Goal: Task Accomplishment & Management: Complete application form

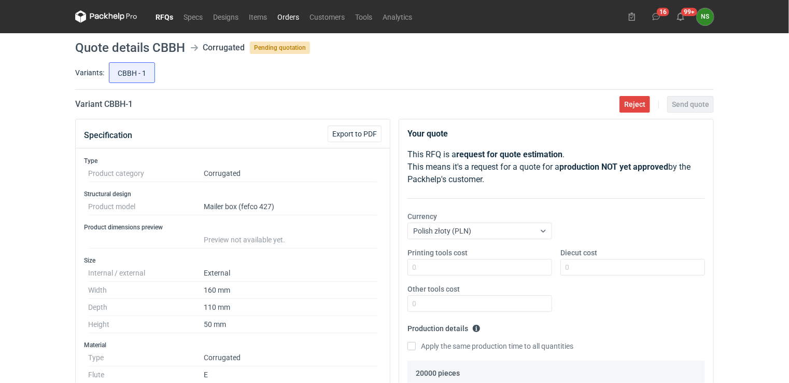
click at [290, 13] on link "Orders" at bounding box center [288, 16] width 32 height 12
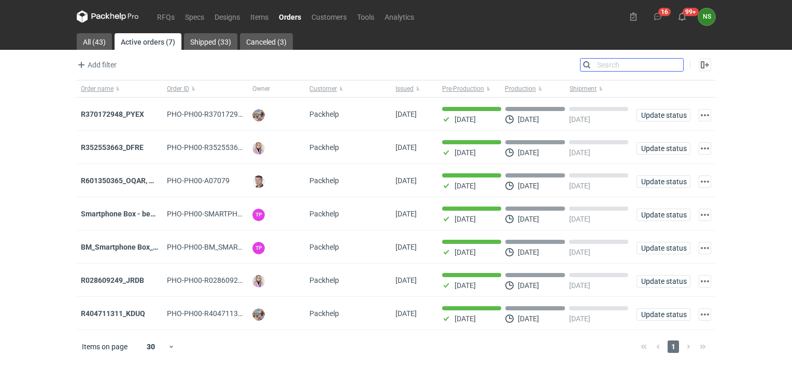
click at [676, 63] on input "Search" at bounding box center [632, 65] width 103 height 12
paste input "Smartphone Box-bez zadruku -stoc05"
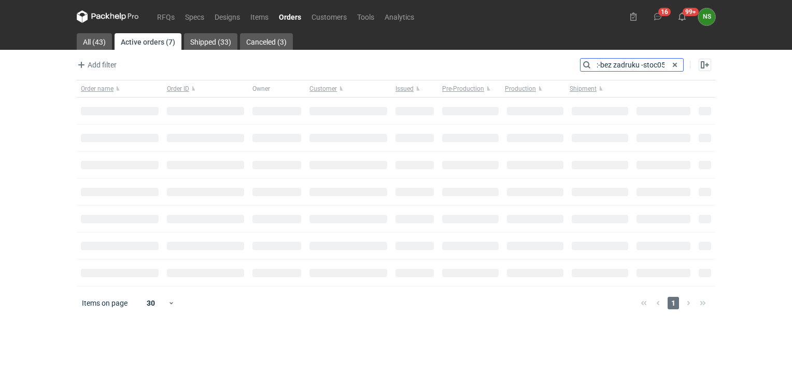
type input "Smartphone Box-bez zadruku -stoc05"
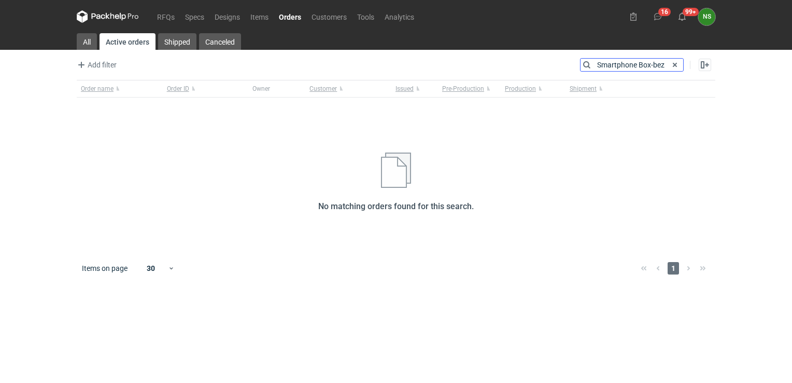
drag, startPoint x: 667, startPoint y: 66, endPoint x: 478, endPoint y: 59, distance: 189.4
click at [484, 58] on div "Add filter Owner first name Owner last name Issued Customer Search Smartphone B…" at bounding box center [396, 69] width 639 height 22
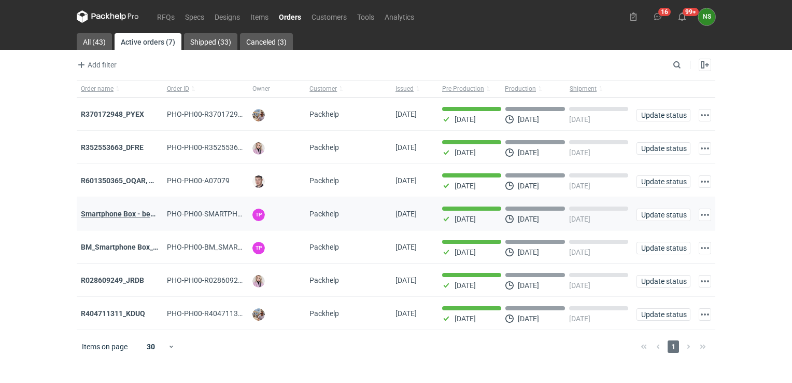
click at [131, 211] on strong "Smartphone Box - bez zadruku - stock 5" at bounding box center [146, 214] width 131 height 8
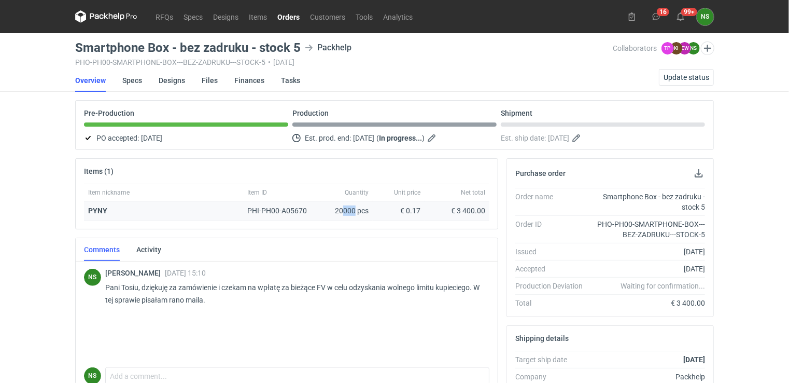
drag, startPoint x: 342, startPoint y: 208, endPoint x: 355, endPoint y: 208, distance: 12.5
click at [355, 208] on div "20000 pcs" at bounding box center [347, 210] width 52 height 19
click at [694, 76] on span "Update status" at bounding box center [687, 77] width 46 height 7
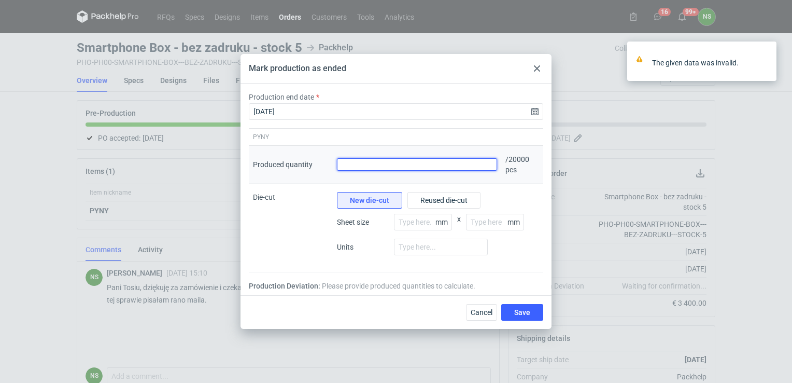
click at [357, 163] on input "Produced quantity" at bounding box center [417, 164] width 160 height 12
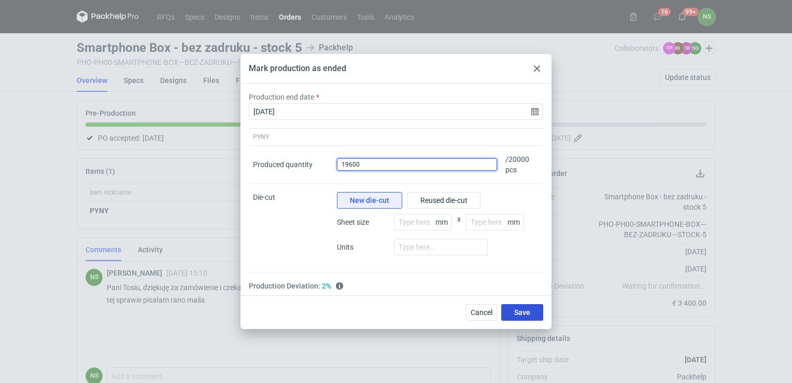
type input "19600"
click at [516, 315] on span "Save" at bounding box center [522, 312] width 16 height 7
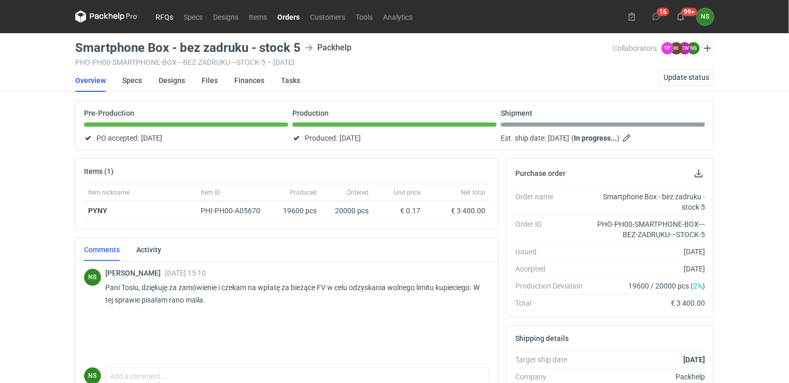
click at [159, 13] on link "RFQs" at bounding box center [164, 16] width 28 height 12
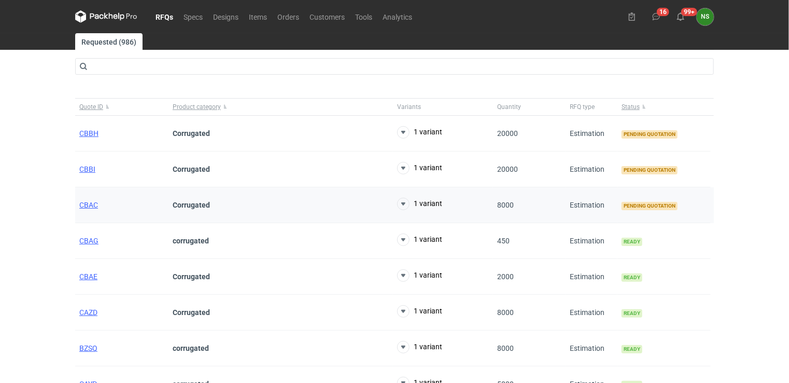
click at [99, 205] on div "CBAC" at bounding box center [121, 205] width 93 height 36
click at [87, 205] on span "CBAC" at bounding box center [88, 205] width 19 height 8
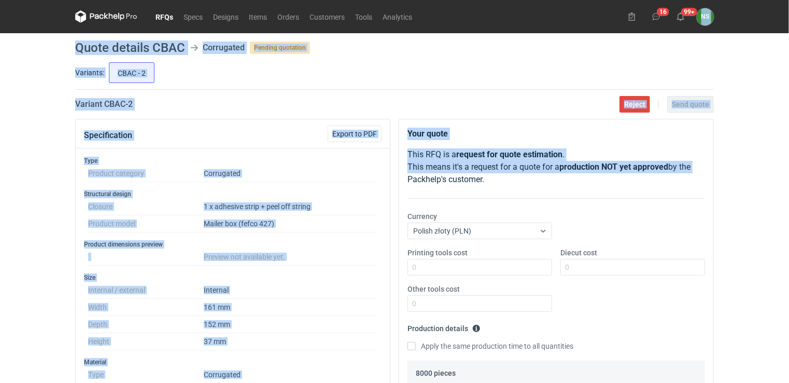
drag, startPoint x: 787, startPoint y: 66, endPoint x: 783, endPoint y: 169, distance: 102.3
click at [783, 169] on div "RFQs Specs Designs Items Orders Customers Tools Analytics 16 99+ NS [PERSON_NAM…" at bounding box center [394, 191] width 789 height 383
drag, startPoint x: 783, startPoint y: 169, endPoint x: 765, endPoint y: 126, distance: 45.8
click at [735, 134] on div "RFQs Specs Designs Items Orders Customers Tools Analytics 16 99+ NS [PERSON_NAM…" at bounding box center [394, 191] width 789 height 383
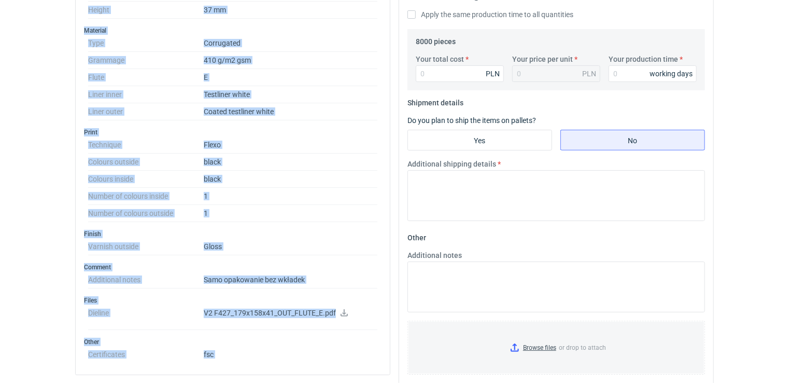
scroll to position [330, 0]
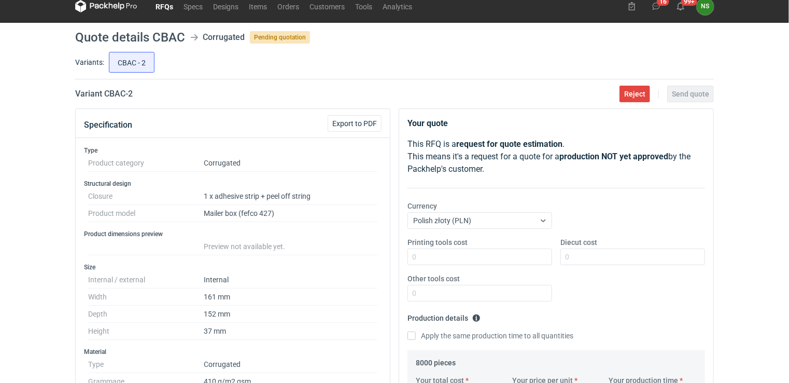
scroll to position [0, 0]
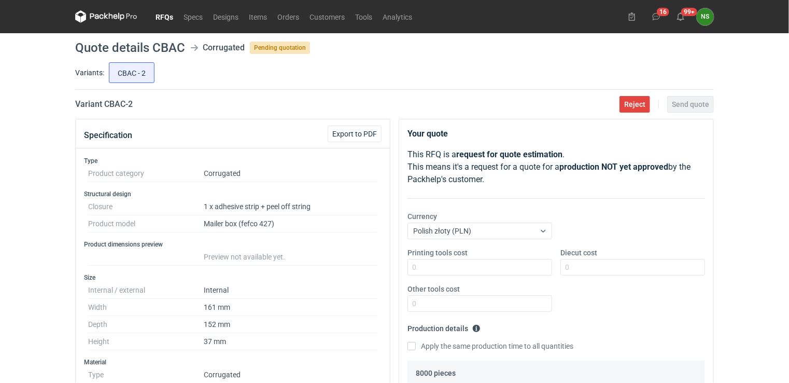
drag, startPoint x: 162, startPoint y: 16, endPoint x: 189, endPoint y: 25, distance: 28.5
click at [162, 16] on link "RFQs" at bounding box center [164, 16] width 28 height 12
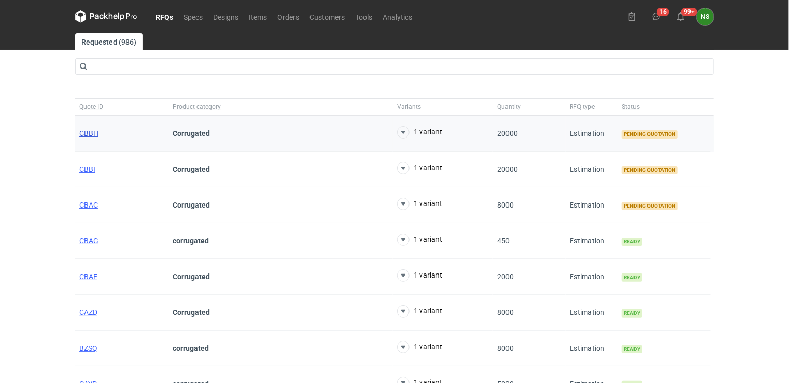
click at [83, 132] on span "CBBH" at bounding box center [88, 133] width 19 height 8
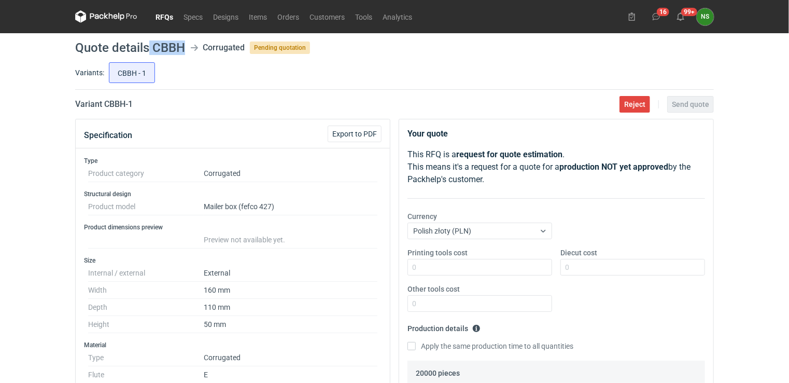
drag, startPoint x: 180, startPoint y: 46, endPoint x: 150, endPoint y: 47, distance: 30.6
click at [150, 47] on h1 "Quote details CBBH" at bounding box center [130, 47] width 110 height 12
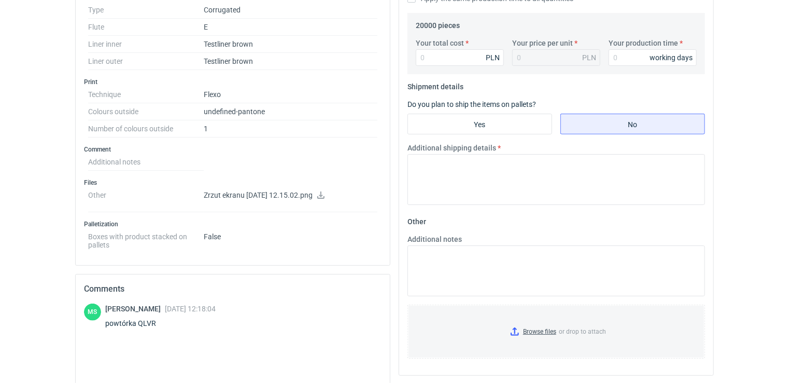
scroll to position [353, 0]
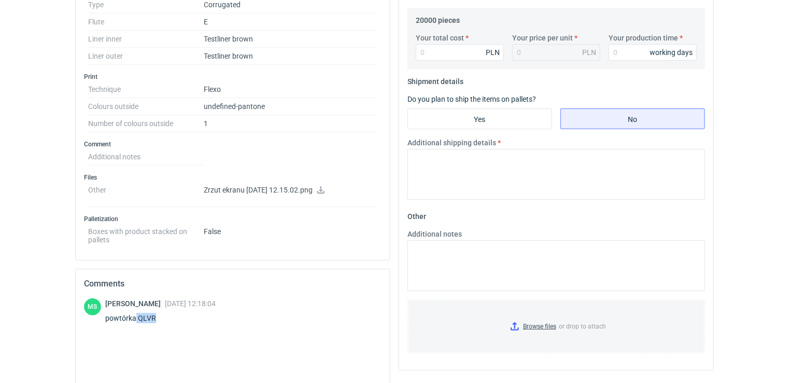
drag, startPoint x: 153, startPoint y: 316, endPoint x: 135, endPoint y: 315, distance: 18.2
click at [135, 315] on div "powtórka QLVR" at bounding box center [160, 318] width 110 height 10
copy div "QLVR"
drag, startPoint x: 788, startPoint y: 170, endPoint x: 787, endPoint y: 128, distance: 42.0
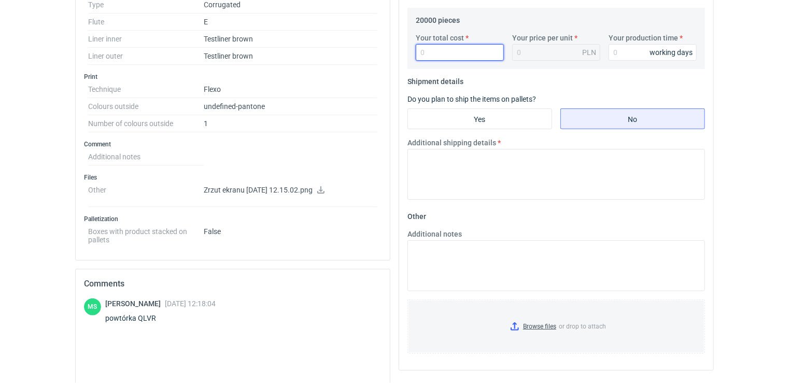
click at [455, 55] on input "Your total cost" at bounding box center [460, 52] width 88 height 17
type input "4700"
type input "0.24"
type input "10"
click at [447, 110] on input "Yes" at bounding box center [480, 119] width 144 height 20
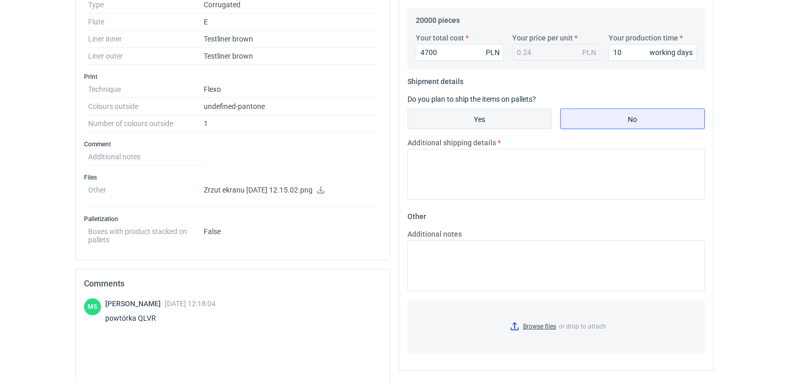
radio input "true"
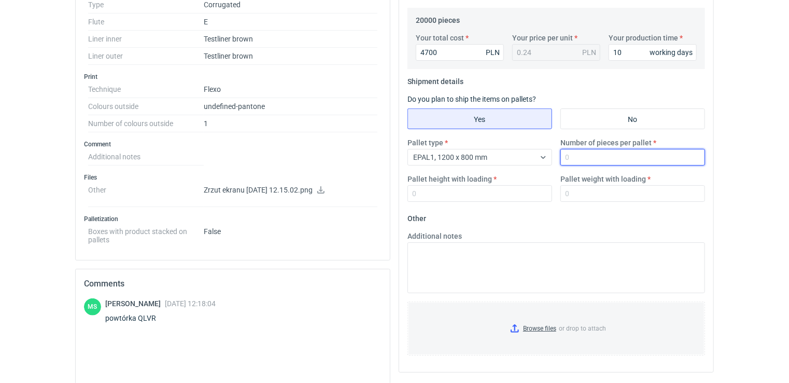
click at [578, 154] on input "Number of pieces per pallet" at bounding box center [633, 157] width 145 height 17
type input "7200"
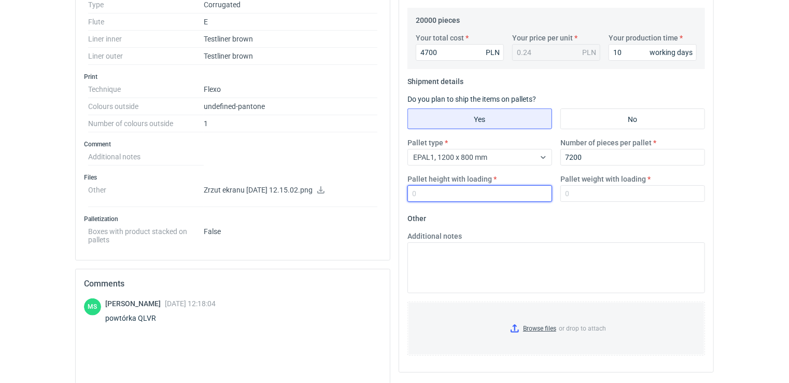
click at [424, 192] on input "Pallet height with loading" at bounding box center [480, 193] width 145 height 17
type input "2000"
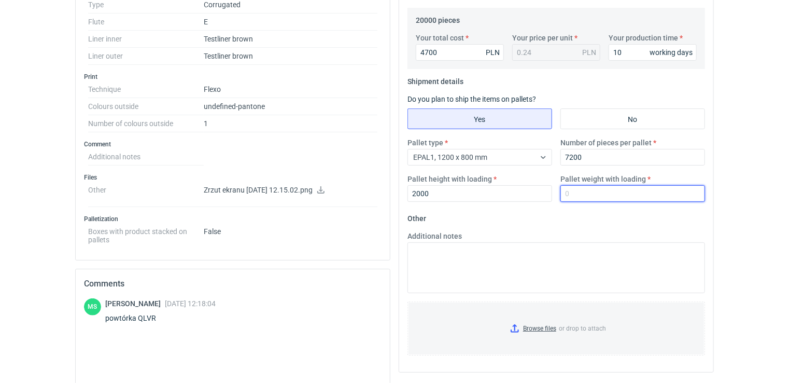
click at [572, 193] on input "Pallet weight with loading" at bounding box center [633, 193] width 145 height 17
type input "270"
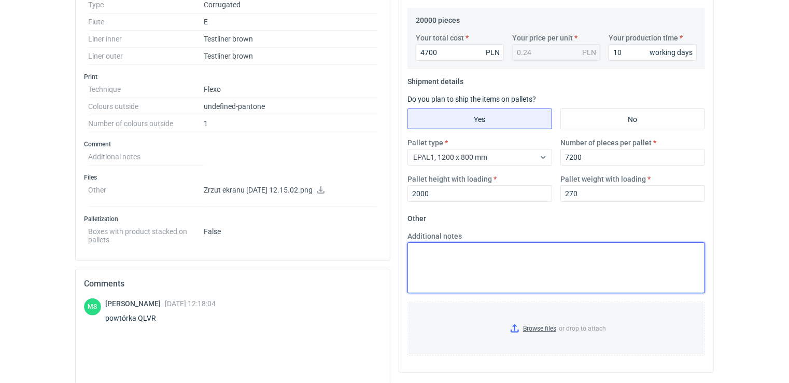
click at [458, 257] on textarea "Additional notes" at bounding box center [557, 267] width 298 height 51
type textarea "reorder"
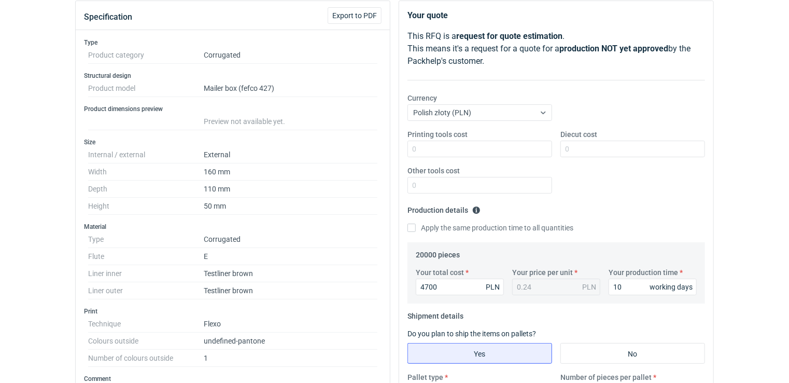
scroll to position [0, 0]
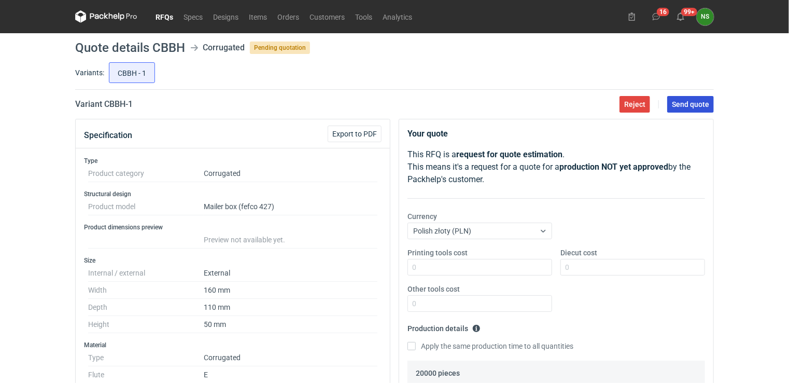
click at [687, 105] on span "Send quote" at bounding box center [690, 104] width 37 height 7
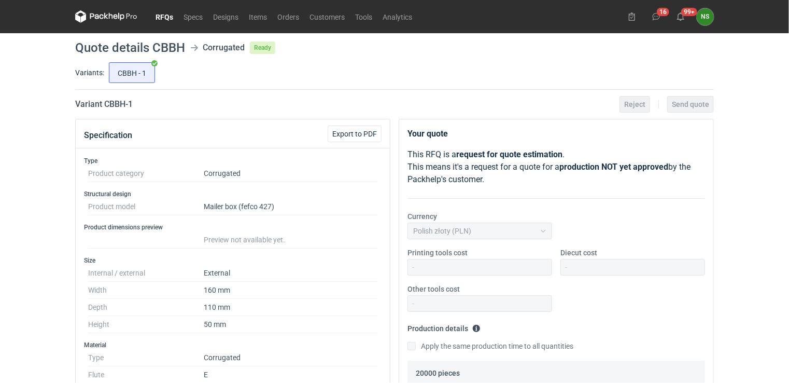
click at [166, 15] on link "RFQs" at bounding box center [164, 16] width 28 height 12
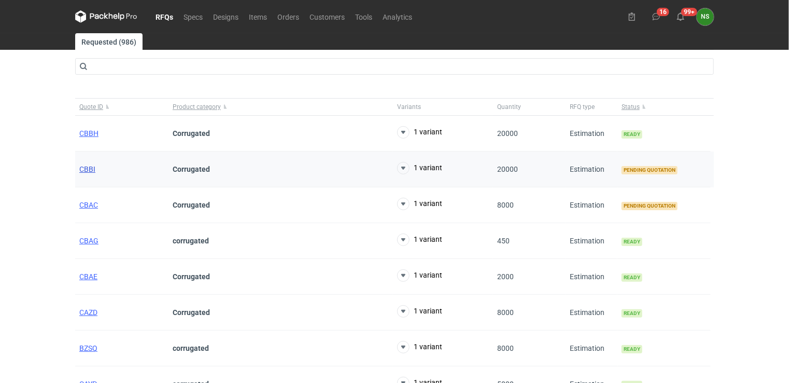
click at [89, 170] on span "CBBI" at bounding box center [87, 169] width 16 height 8
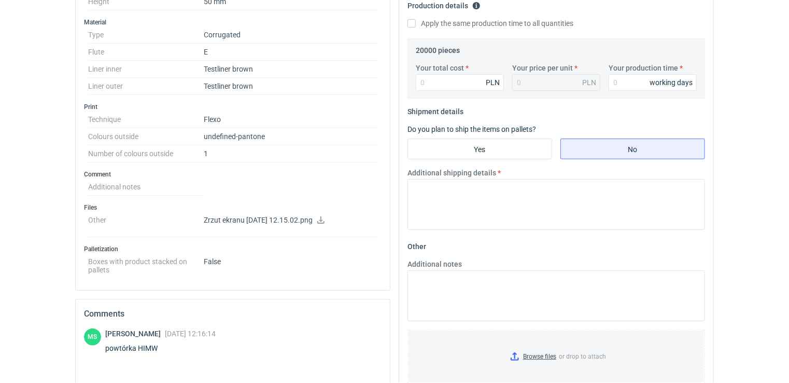
scroll to position [323, 0]
click at [325, 217] on icon at bounding box center [320, 219] width 7 height 7
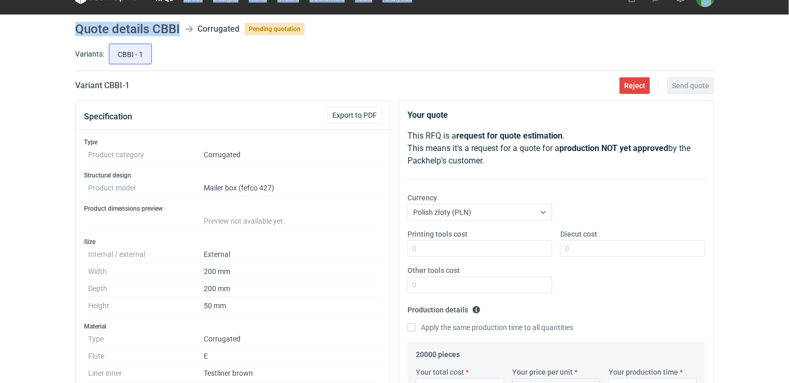
scroll to position [0, 0]
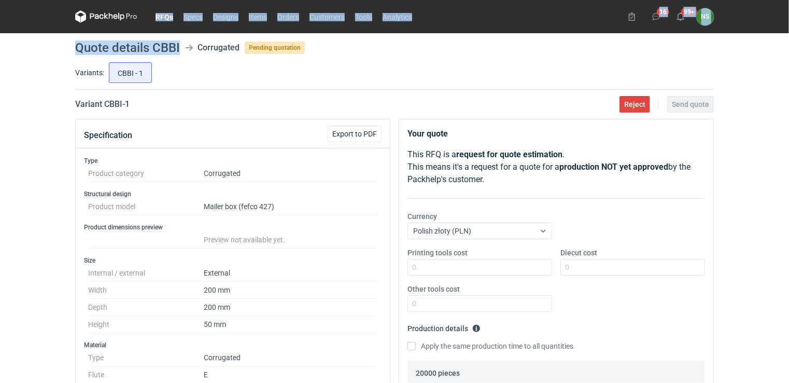
drag, startPoint x: 180, startPoint y: 5, endPoint x: 156, endPoint y: 5, distance: 24.9
click at [156, 5] on div "RFQs Specs Designs Items Orders Customers Tools Analytics 16 99+ NS [PERSON_NAM…" at bounding box center [394, 191] width 789 height 383
drag, startPoint x: 156, startPoint y: 5, endPoint x: 151, endPoint y: 40, distance: 35.5
click at [167, 45] on h1 "Quote details CBBI" at bounding box center [127, 47] width 105 height 12
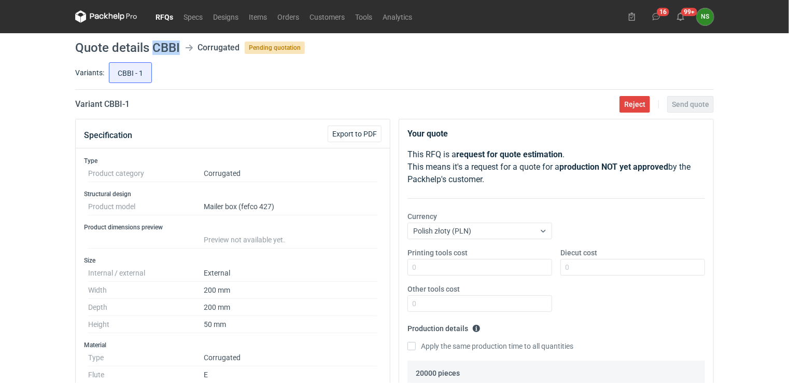
drag, startPoint x: 180, startPoint y: 46, endPoint x: 152, endPoint y: 46, distance: 28.0
click at [152, 46] on header "Quote details CBBI Corrugated Pending quotation" at bounding box center [394, 47] width 639 height 12
copy h1 "CBBI"
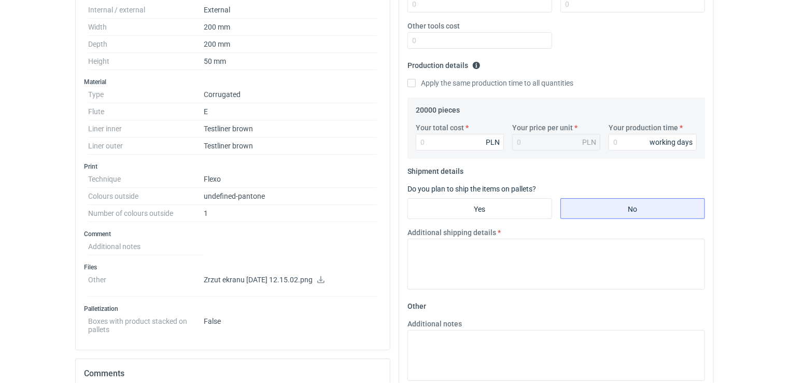
scroll to position [330, 0]
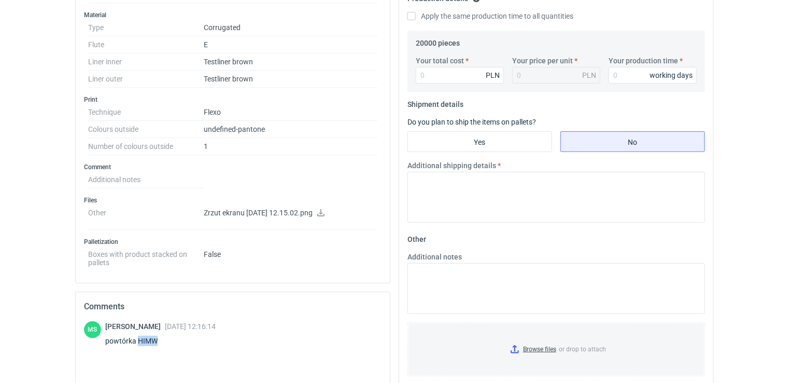
drag, startPoint x: 153, startPoint y: 334, endPoint x: 138, endPoint y: 334, distance: 15.0
click at [138, 336] on div "powtórka HIMW" at bounding box center [160, 341] width 110 height 10
copy div "HIMW"
click at [165, 340] on div "powtórka HIMW" at bounding box center [160, 341] width 110 height 10
drag, startPoint x: 163, startPoint y: 338, endPoint x: 135, endPoint y: 333, distance: 28.9
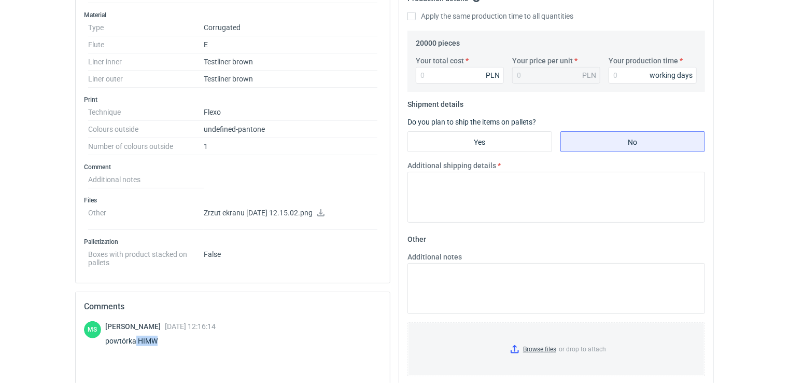
click at [135, 336] on div "powtórka HIMW" at bounding box center [160, 341] width 110 height 10
copy div "HIMW"
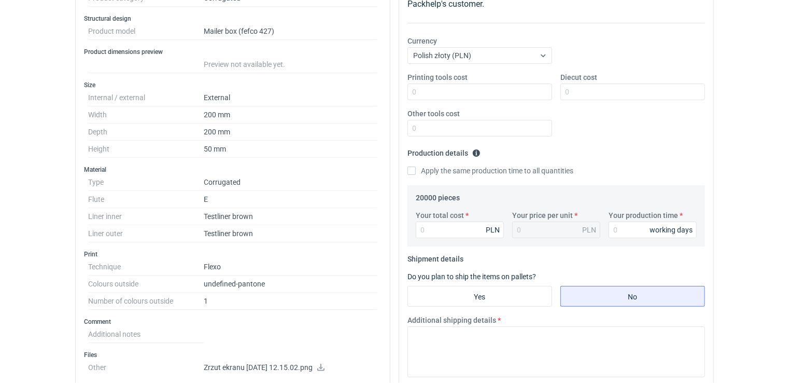
scroll to position [165, 0]
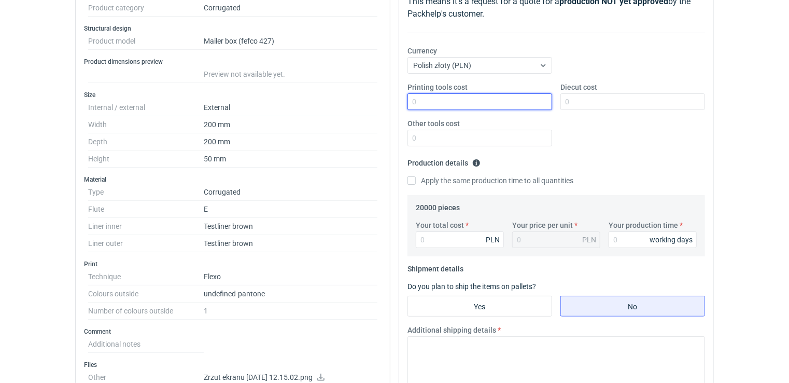
click at [425, 98] on input "Printing tools cost" at bounding box center [480, 101] width 145 height 17
type input "0"
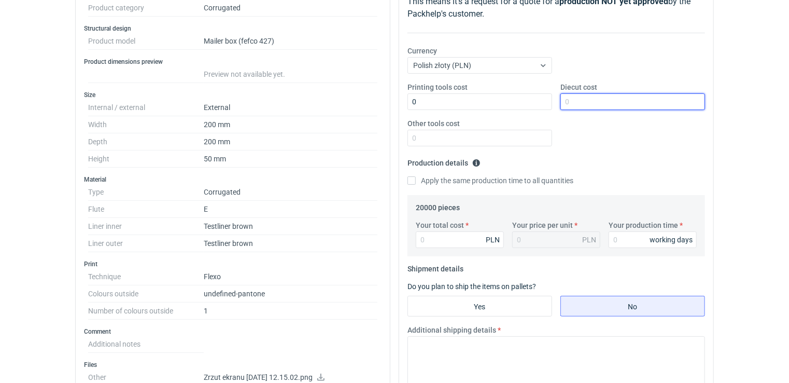
drag, startPoint x: 576, startPoint y: 104, endPoint x: 562, endPoint y: 107, distance: 13.8
click at [577, 104] on input "Diecut cost" at bounding box center [633, 101] width 145 height 17
type input "0"
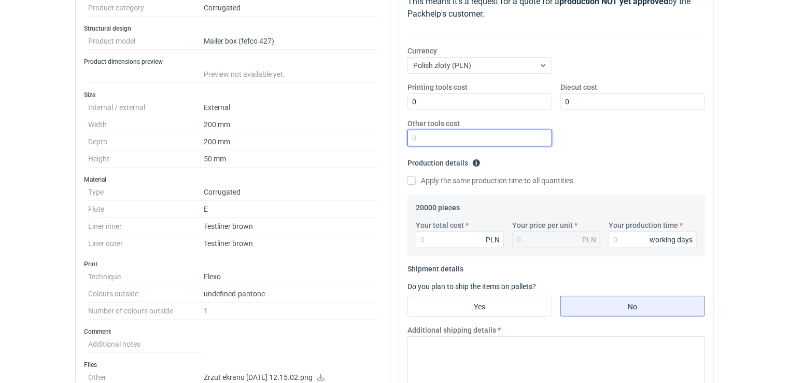
click at [465, 134] on input "Other tools cost" at bounding box center [480, 138] width 145 height 17
type input "0"
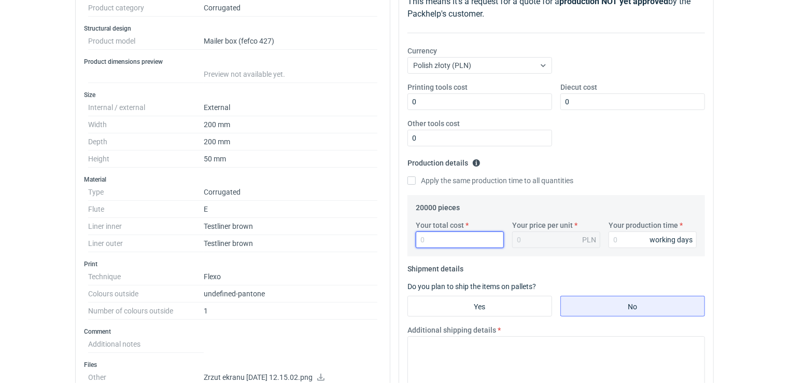
click at [436, 243] on input "Your total cost" at bounding box center [460, 239] width 88 height 17
type input "654"
type input "0.03"
type input "6540"
type input "0.33"
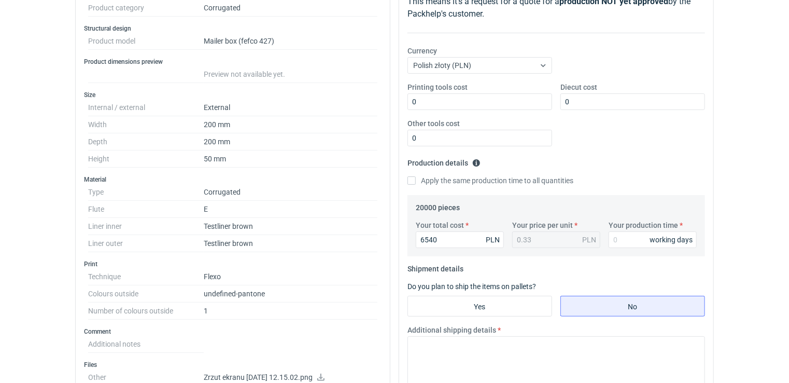
click at [546, 236] on div "0.33 PLN" at bounding box center [556, 239] width 88 height 17
click at [636, 238] on input "Your production time" at bounding box center [653, 239] width 88 height 17
type input "10"
click at [514, 303] on input "Yes" at bounding box center [480, 306] width 144 height 20
radio input "true"
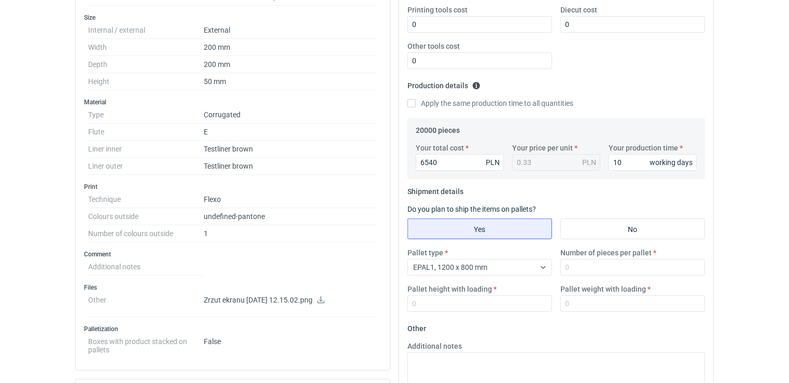
scroll to position [280, 0]
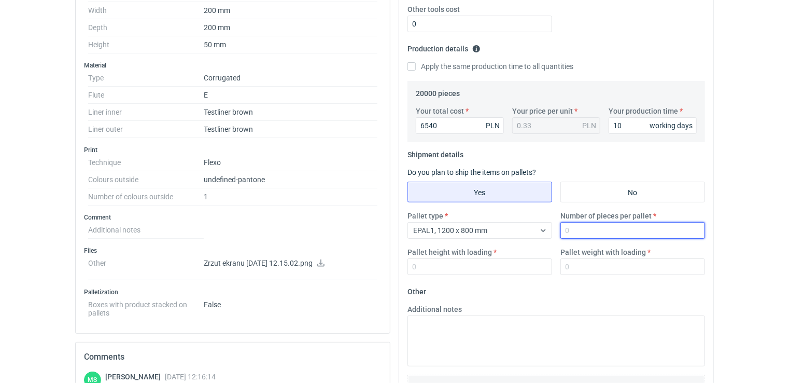
click at [625, 234] on input "Number of pieces per pallet" at bounding box center [633, 230] width 145 height 17
type input "4800"
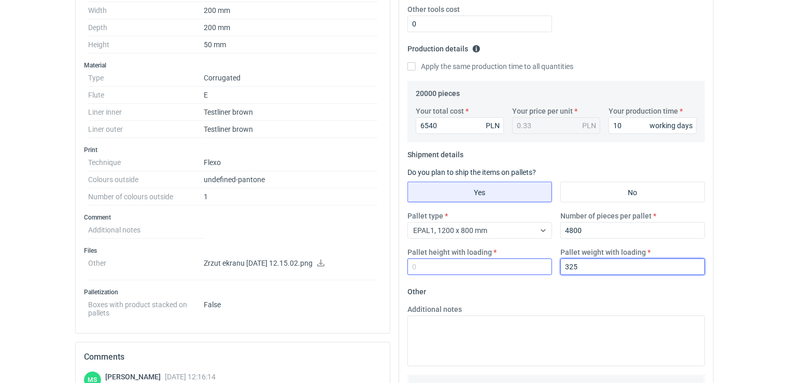
type input "325"
click at [462, 261] on input "Pallet height with loading" at bounding box center [480, 266] width 145 height 17
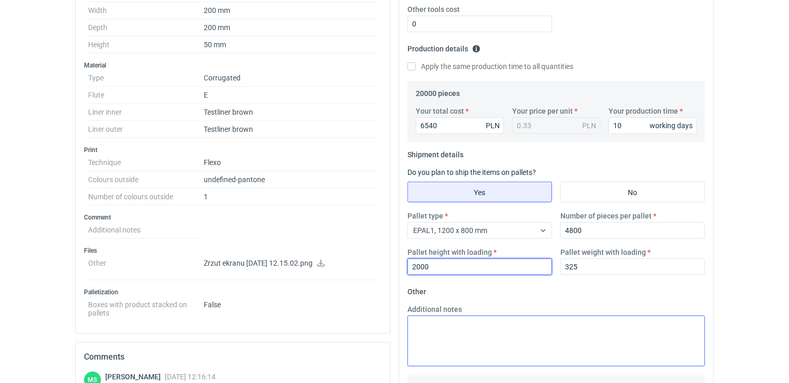
type input "2000"
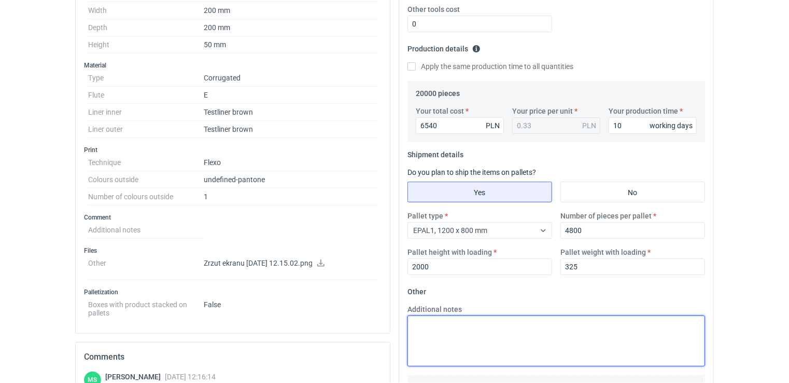
click at [447, 323] on textarea "Additional notes" at bounding box center [557, 340] width 298 height 51
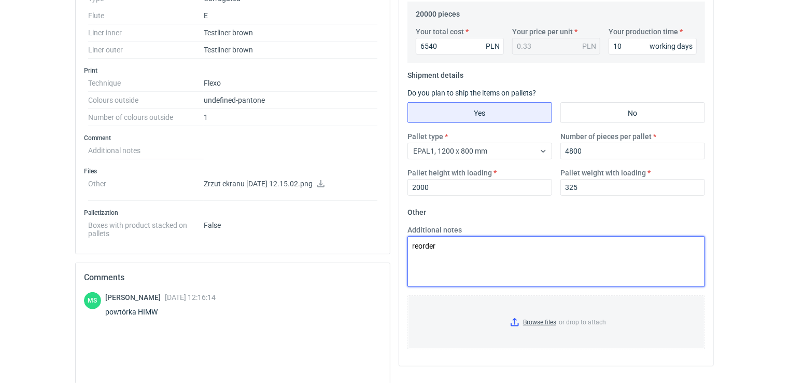
scroll to position [403, 0]
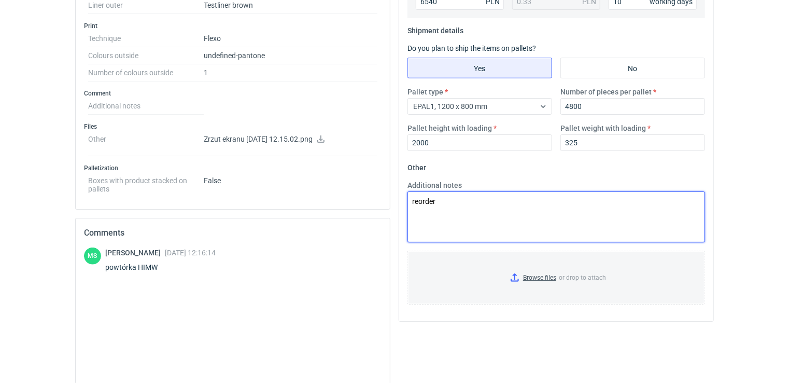
type textarea "reorder"
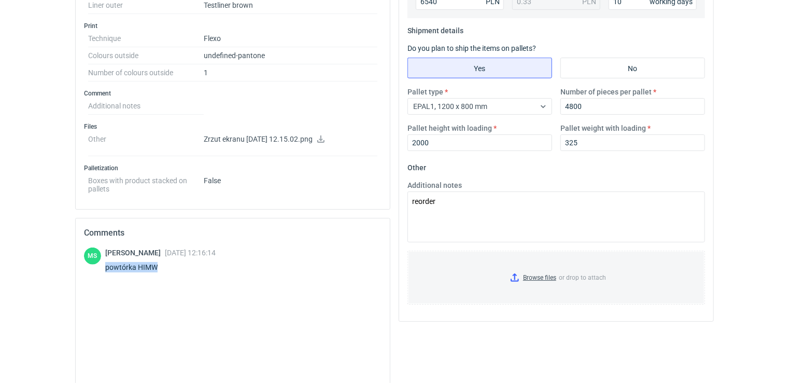
drag, startPoint x: 149, startPoint y: 264, endPoint x: 106, endPoint y: 267, distance: 43.6
click at [106, 267] on div "powtórka HIMW" at bounding box center [160, 267] width 110 height 10
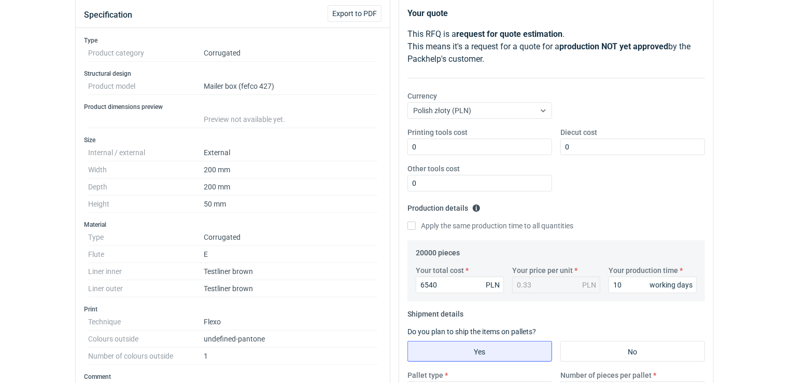
scroll to position [74, 0]
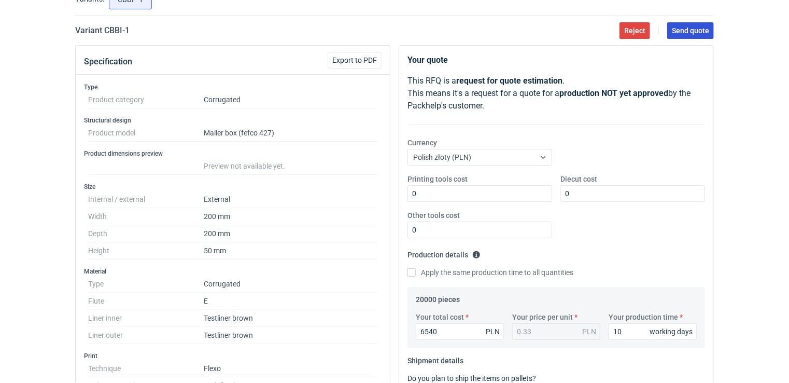
click at [689, 33] on span "Send quote" at bounding box center [690, 30] width 37 height 7
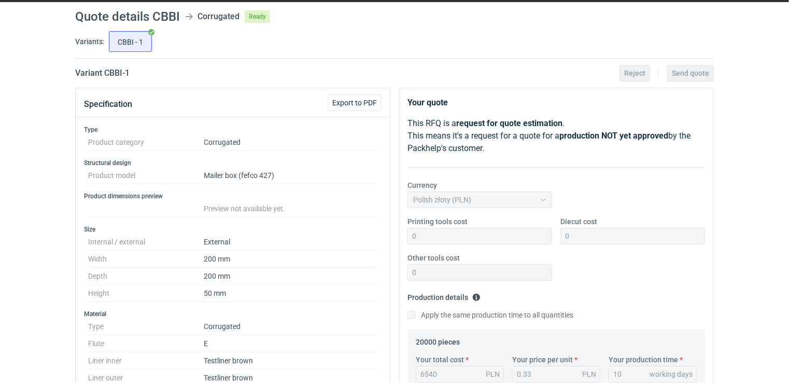
scroll to position [0, 0]
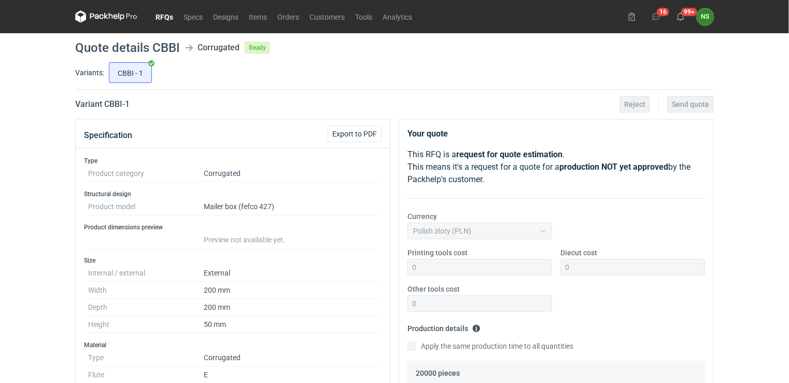
click at [164, 17] on link "RFQs" at bounding box center [164, 16] width 28 height 12
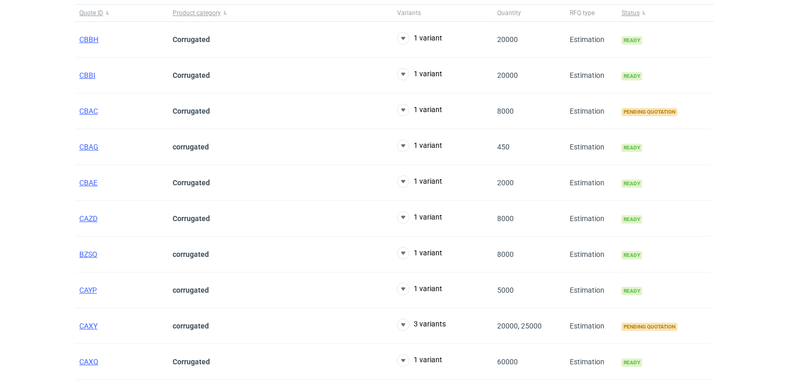
scroll to position [122, 0]
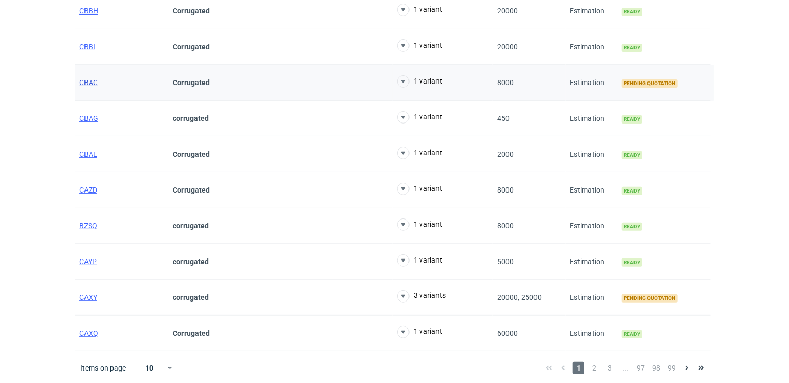
click at [88, 80] on span "CBAC" at bounding box center [88, 82] width 19 height 8
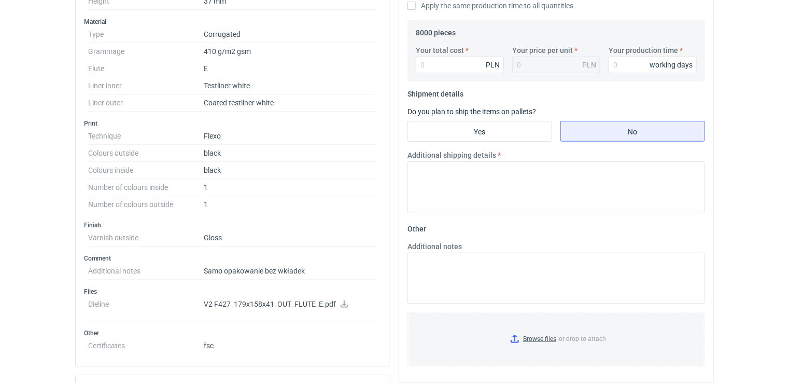
scroll to position [378, 0]
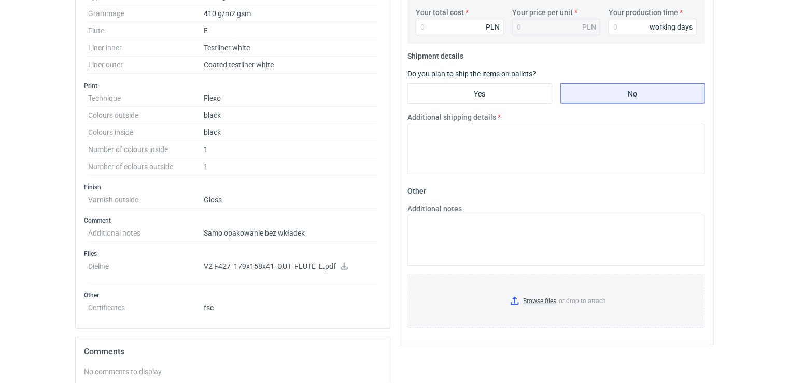
click at [342, 264] on icon at bounding box center [344, 265] width 8 height 7
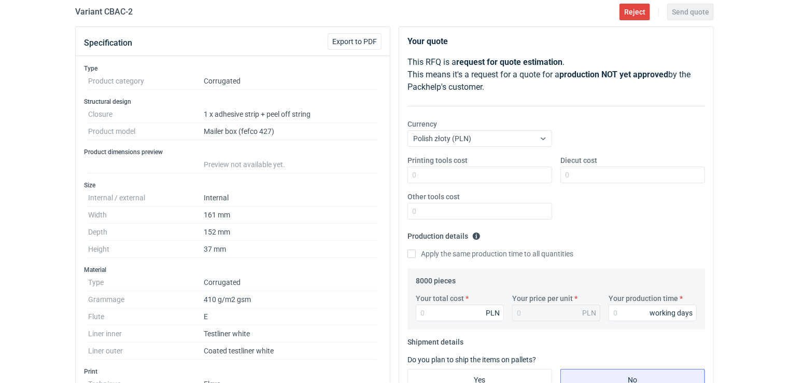
scroll to position [0, 0]
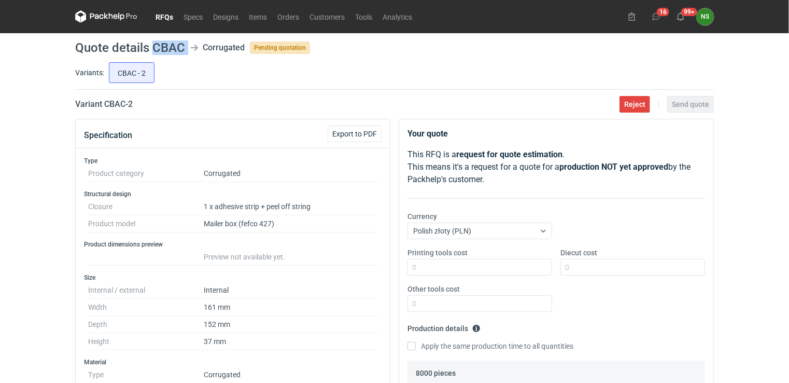
drag, startPoint x: 188, startPoint y: 48, endPoint x: 154, endPoint y: 47, distance: 34.8
click at [154, 47] on header "Quote details CBAC Corrugated Pending quotation" at bounding box center [394, 47] width 639 height 12
copy header "CBAC"
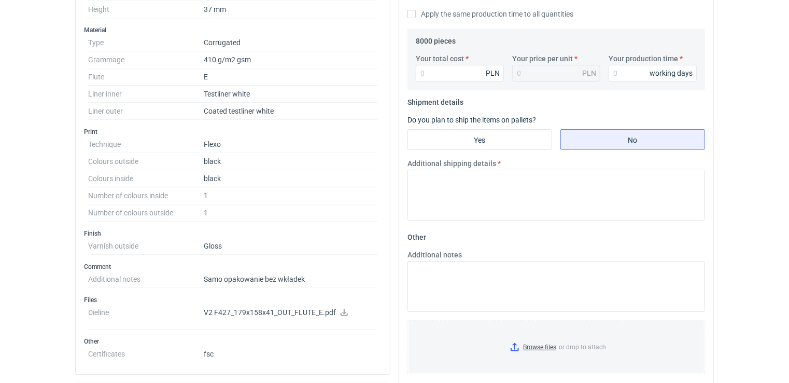
scroll to position [370, 0]
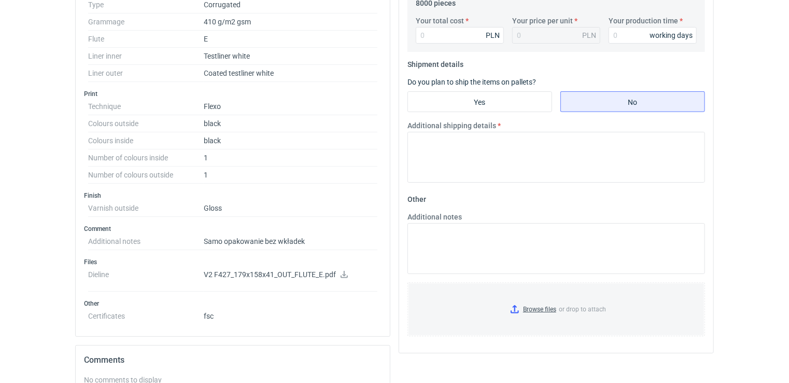
click at [342, 271] on icon at bounding box center [344, 274] width 8 height 7
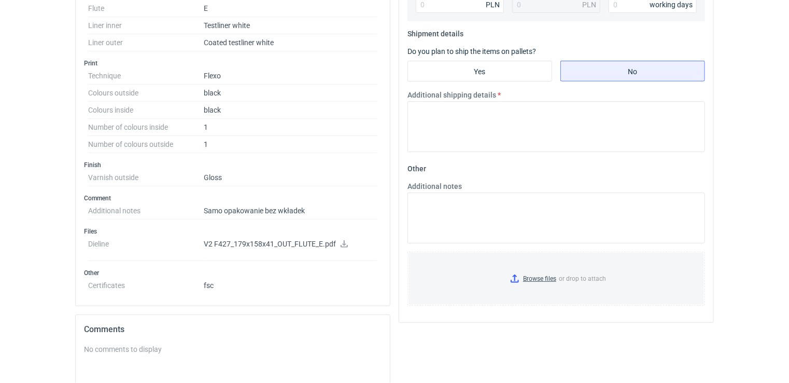
scroll to position [521, 0]
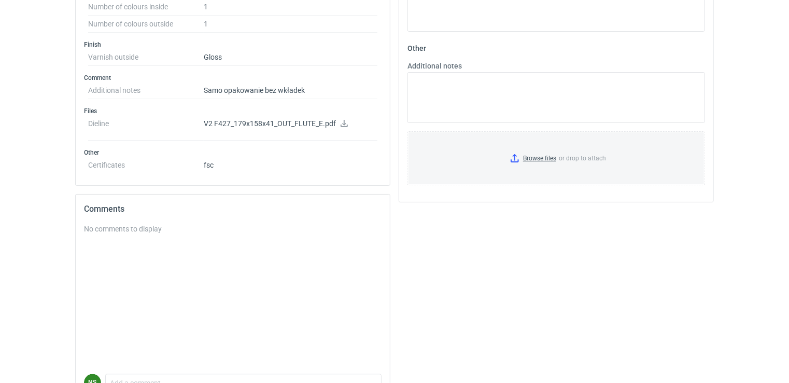
click at [136, 252] on div "No comments to display" at bounding box center [233, 299] width 298 height 150
click at [127, 379] on textarea "Comment message" at bounding box center [243, 385] width 275 height 22
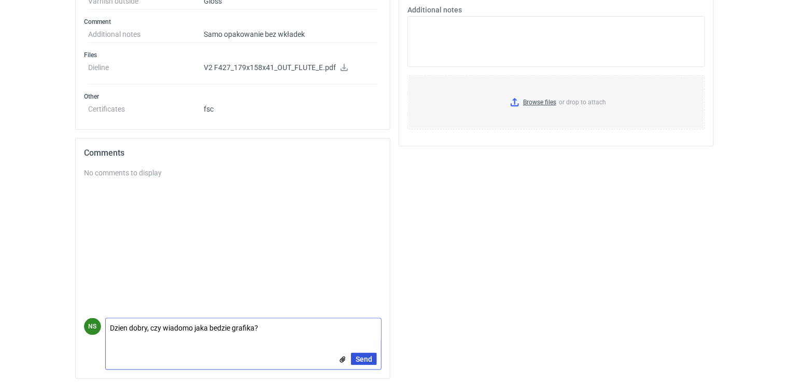
type textarea "Dzien dobry, czy wiadomo jaka bedzie grafika?"
click at [369, 356] on span "Send" at bounding box center [364, 358] width 17 height 7
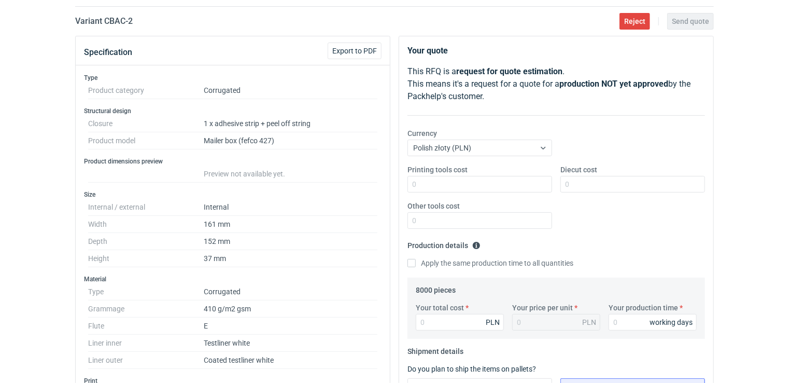
scroll to position [56, 0]
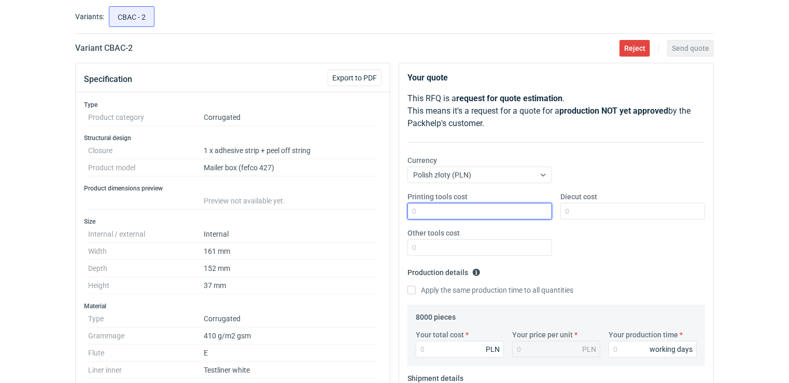
click at [454, 205] on input "Printing tools cost" at bounding box center [480, 211] width 145 height 17
click at [429, 213] on input "3700" at bounding box center [480, 211] width 145 height 17
type input "3500"
type input "3700"
type input "0"
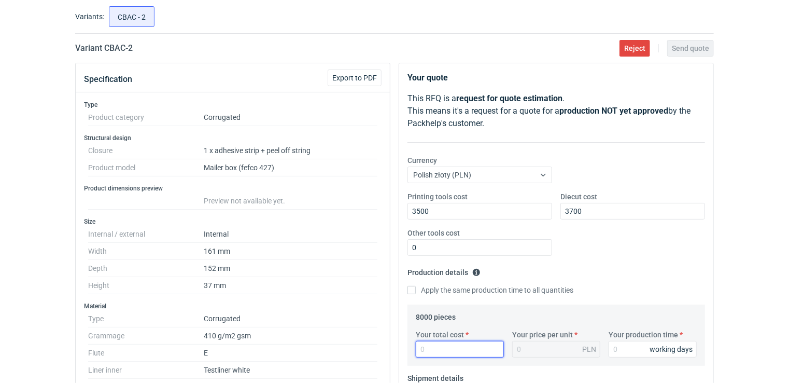
click at [458, 346] on input "Your total cost" at bounding box center [460, 349] width 88 height 17
type input "5840"
type input "0.73"
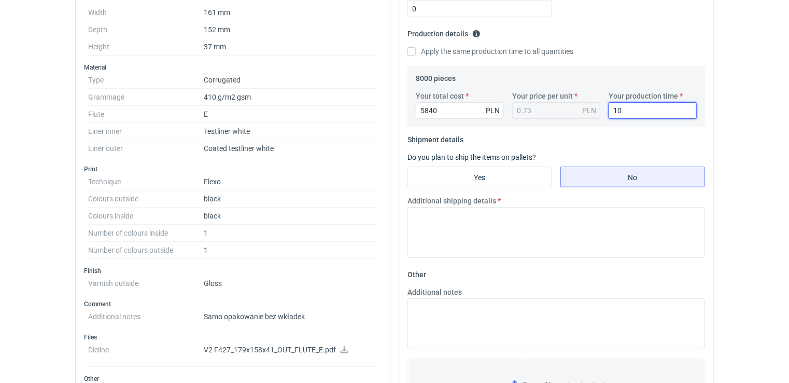
scroll to position [305, 0]
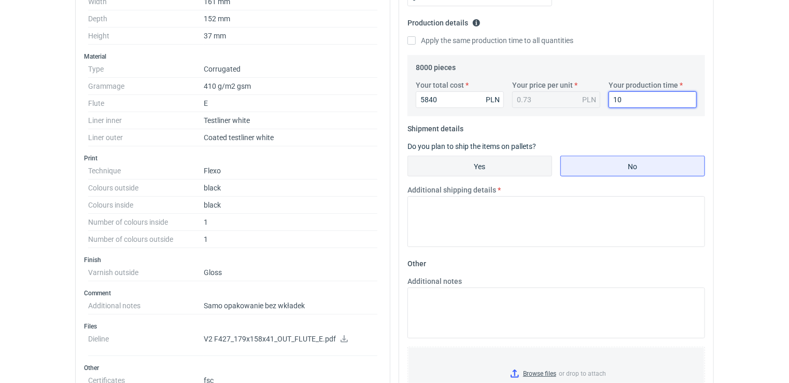
type input "10"
click at [504, 157] on input "Yes" at bounding box center [480, 166] width 144 height 20
radio input "true"
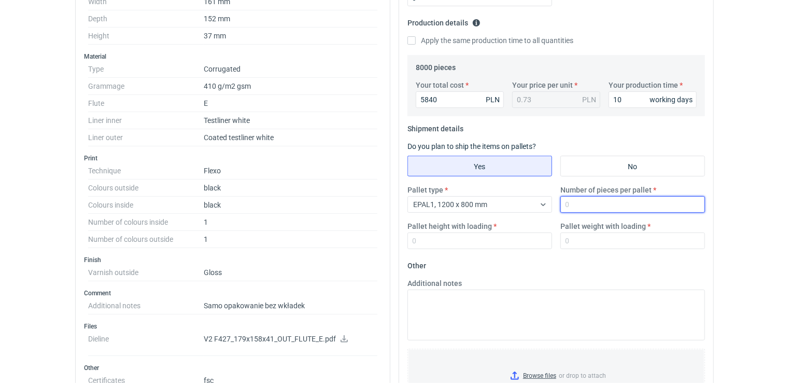
click at [585, 202] on input "Number of pieces per pallet" at bounding box center [633, 204] width 145 height 17
type input "2800"
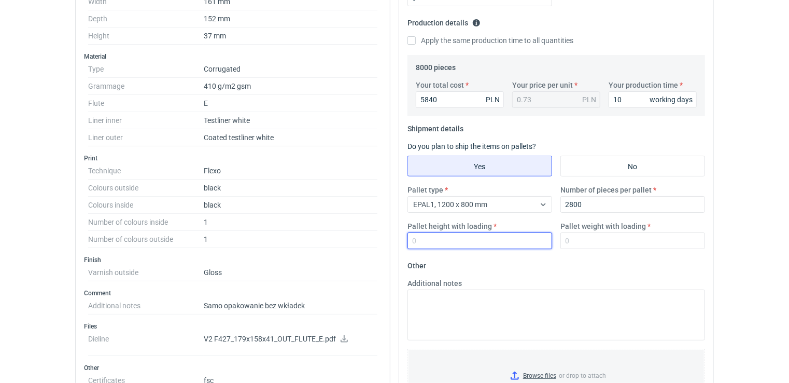
click at [480, 241] on input "Pallet height with loading" at bounding box center [480, 240] width 145 height 17
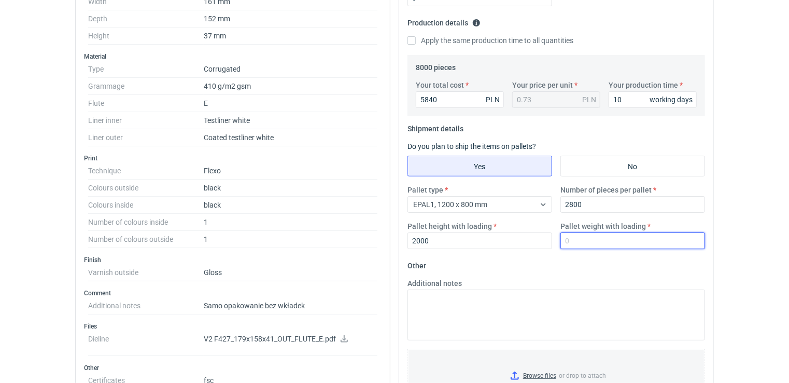
click at [626, 244] on input "Pallet weight with loading" at bounding box center [633, 240] width 145 height 17
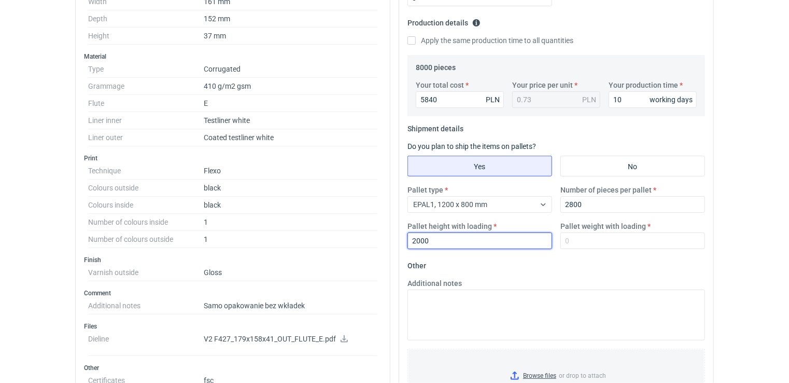
click at [431, 233] on input "2000" at bounding box center [480, 240] width 145 height 17
drag, startPoint x: 440, startPoint y: 238, endPoint x: 368, endPoint y: 233, distance: 71.7
click at [368, 233] on div "Specification Export to PDF Type Product category Corrugated Structural design …" at bounding box center [394, 235] width 647 height 845
type input "1800"
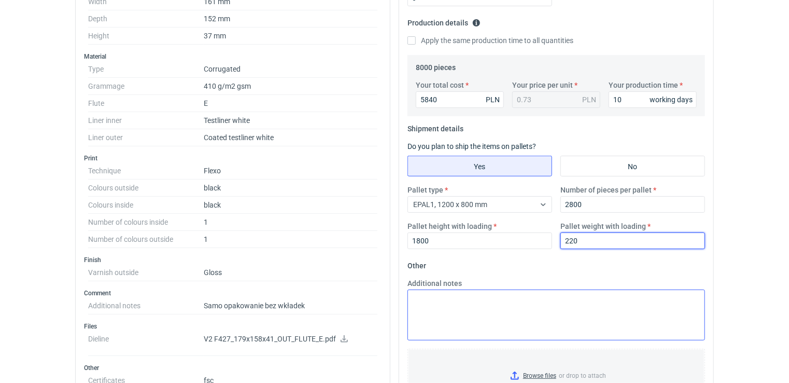
type input "220"
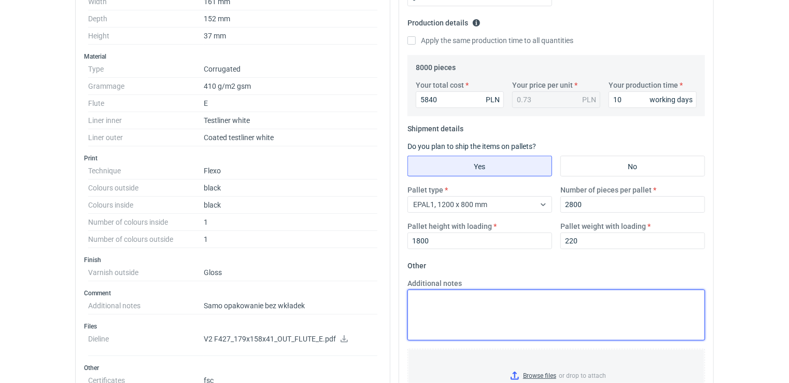
click at [493, 310] on textarea "Additional notes" at bounding box center [557, 314] width 298 height 51
type textarea "gramatura surowca 430"
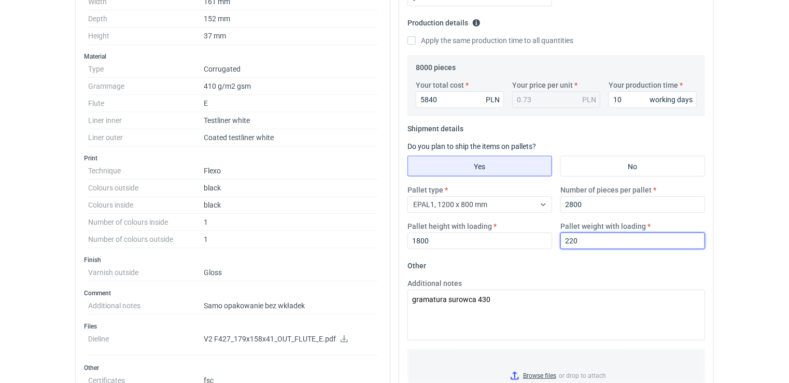
click at [588, 239] on input "220" at bounding box center [633, 240] width 145 height 17
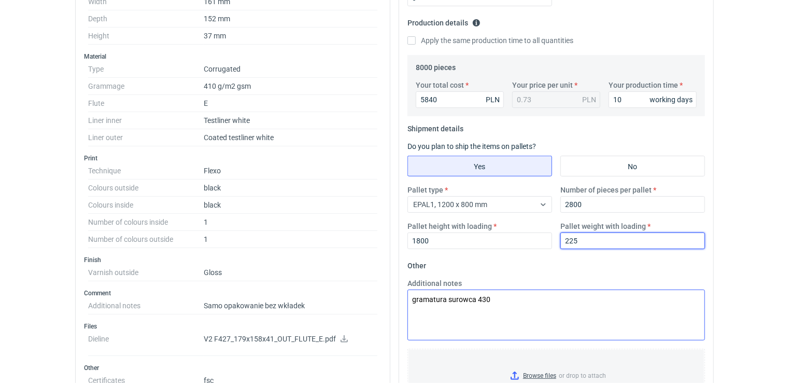
type input "225"
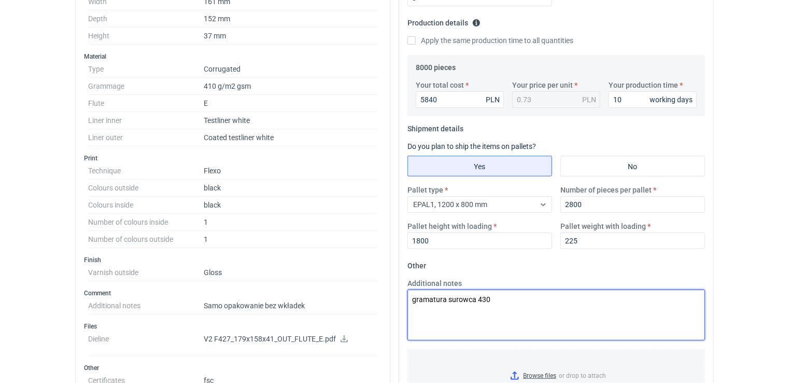
click at [518, 303] on textarea "gramatura surowca 430" at bounding box center [557, 314] width 298 height 51
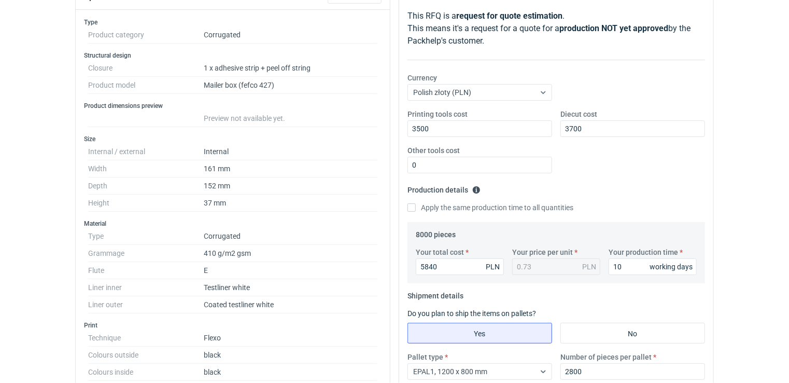
scroll to position [121, 0]
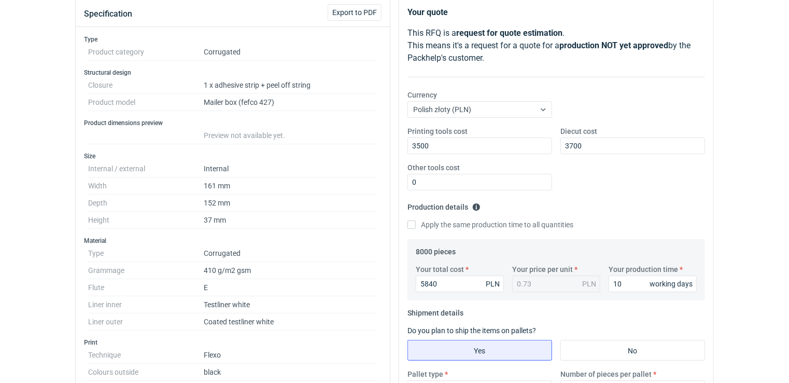
type textarea "gramatura surowca 430 przyjęte 100% nadruku 1 kolor po dwóch str plus lakier"
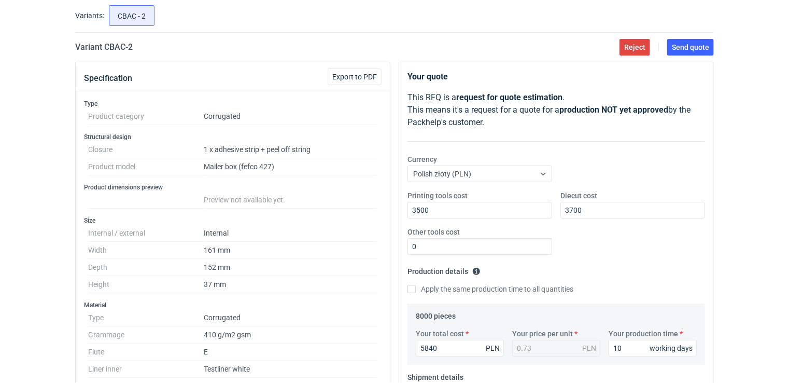
scroll to position [0, 0]
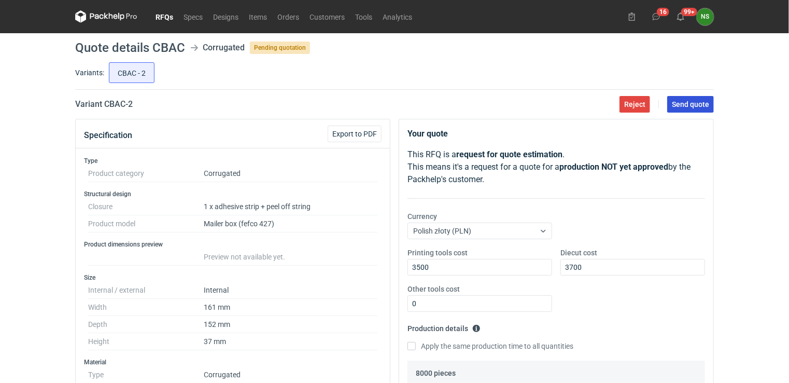
click at [694, 101] on span "Send quote" at bounding box center [690, 104] width 37 height 7
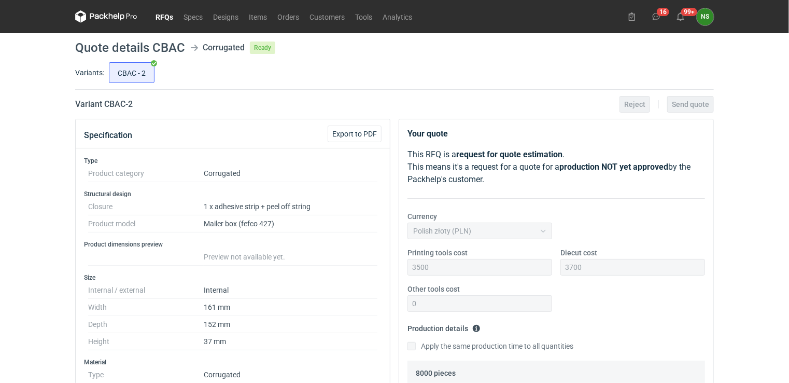
click at [164, 15] on link "RFQs" at bounding box center [164, 16] width 28 height 12
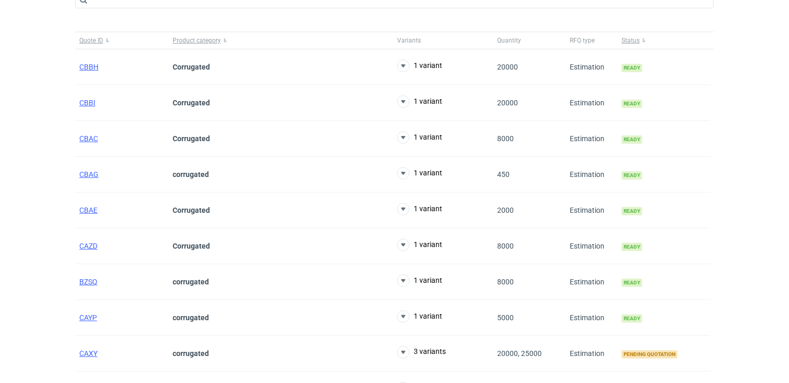
scroll to position [122, 0]
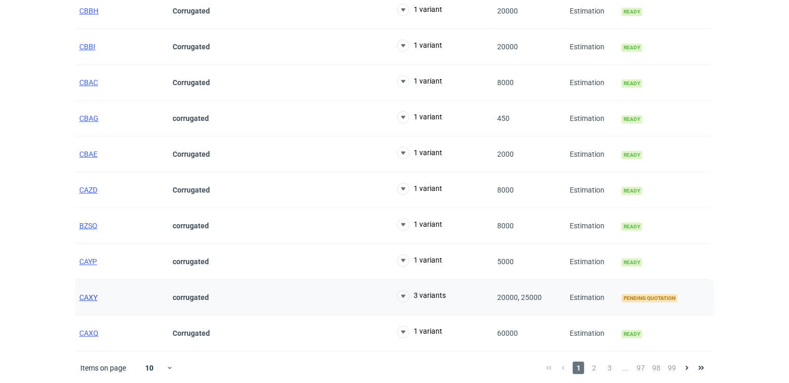
click at [84, 296] on span "CAXY" at bounding box center [88, 297] width 18 height 8
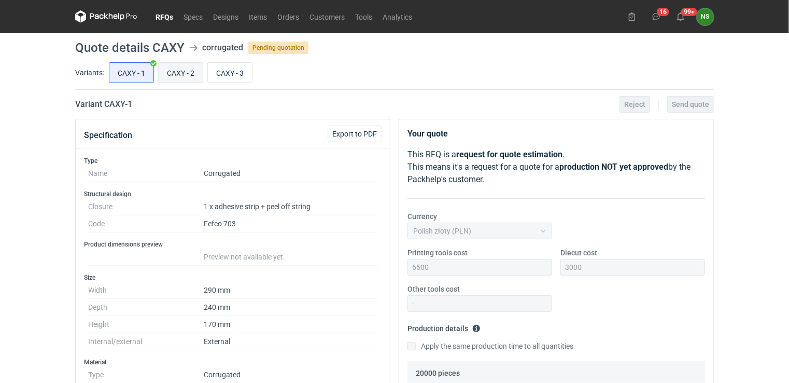
scroll to position [23, 0]
click at [189, 74] on input "CAXY - 2" at bounding box center [181, 73] width 44 height 20
radio input "true"
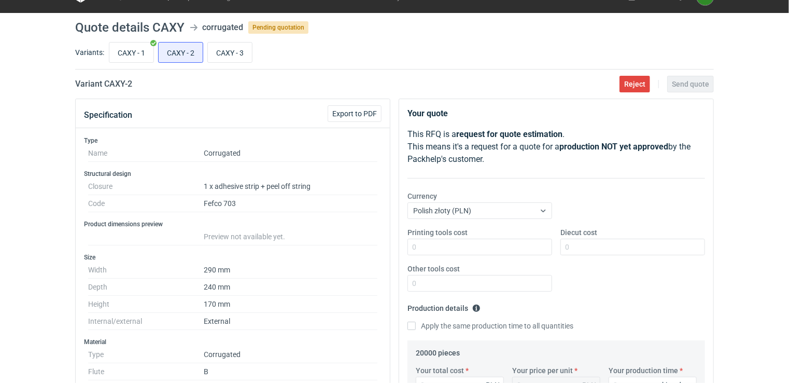
scroll to position [8, 0]
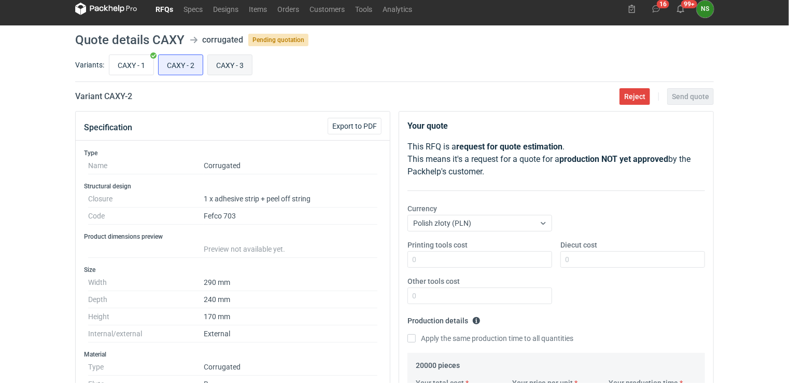
click at [231, 63] on input "CAXY - 3" at bounding box center [230, 65] width 44 height 20
radio input "true"
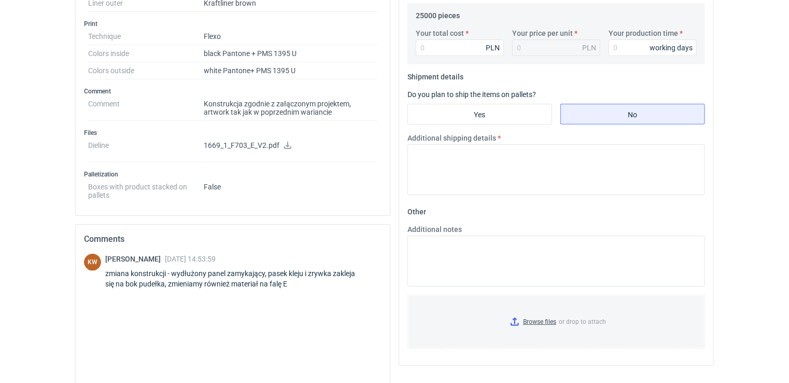
scroll to position [423, 0]
